Goal: Task Accomplishment & Management: Manage account settings

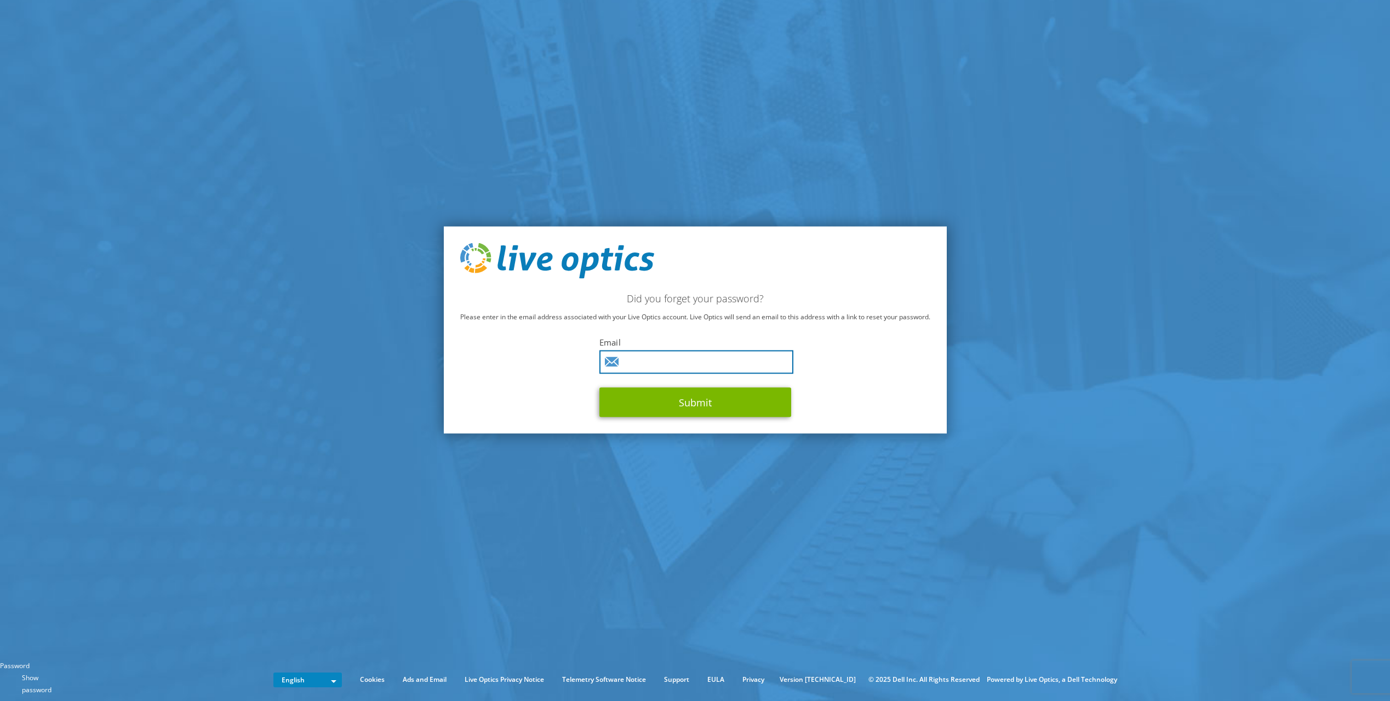
click at [740, 363] on input "text" at bounding box center [696, 363] width 194 height 24
type input "matt.becker@trustedinsite.com"
click at [599, 388] on button "Submit" at bounding box center [695, 403] width 192 height 30
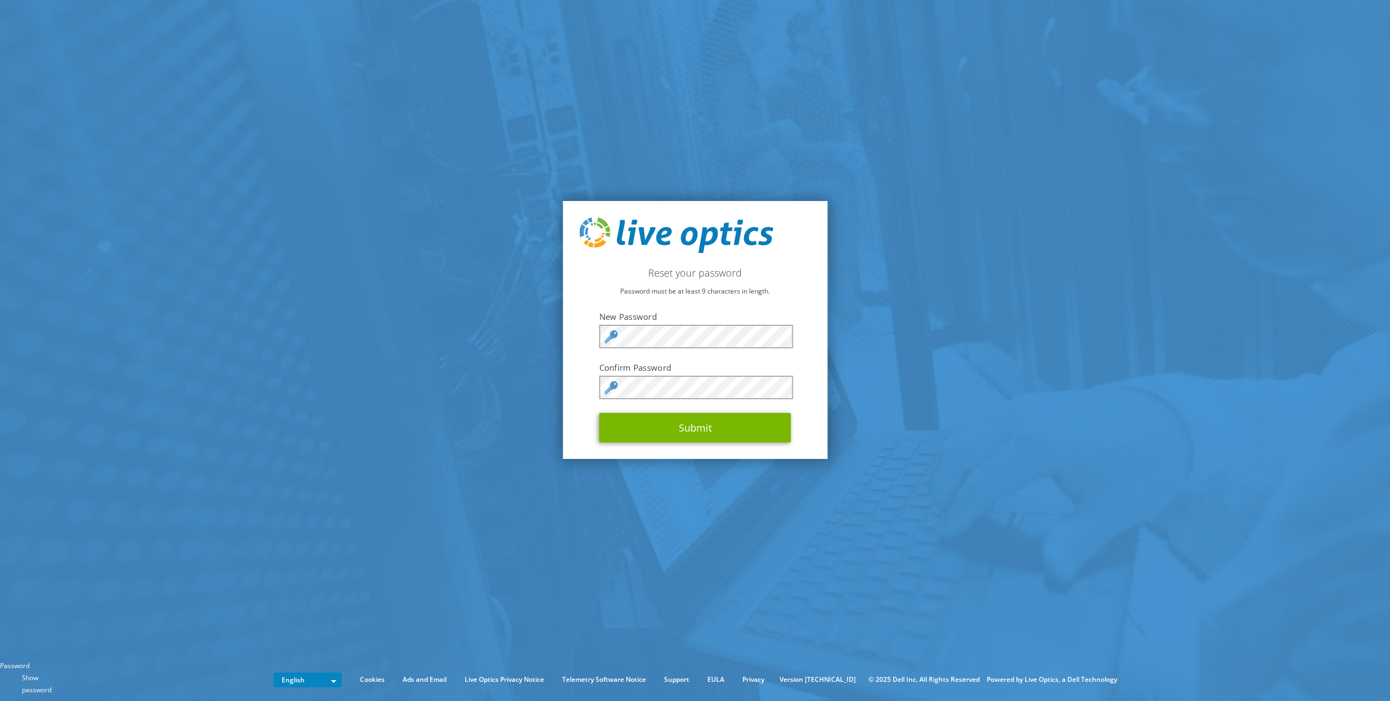
click at [596, 669] on div at bounding box center [695, 669] width 1390 height 0
click at [1126, 311] on section "Reset your password Password must be at least 9 characters in length. New Passw…" at bounding box center [695, 330] width 1390 height 660
click at [599, 413] on button "Submit" at bounding box center [695, 428] width 192 height 30
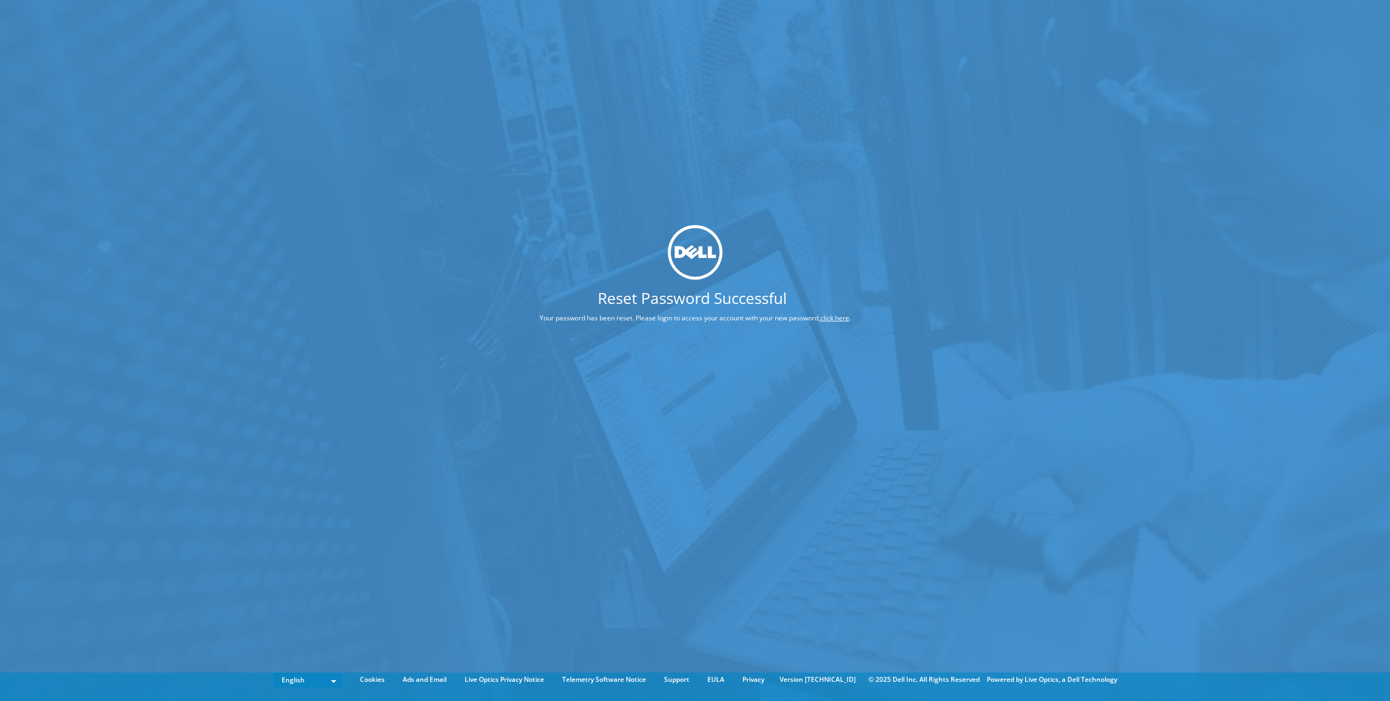
click at [831, 319] on link "click here" at bounding box center [834, 317] width 29 height 9
